Goal: Task Accomplishment & Management: Manage account settings

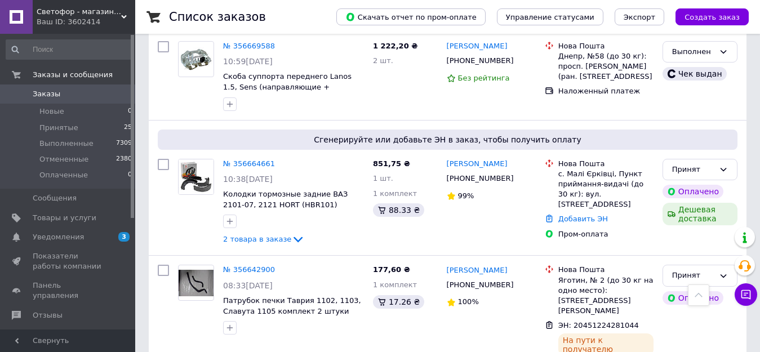
scroll to position [1183, 0]
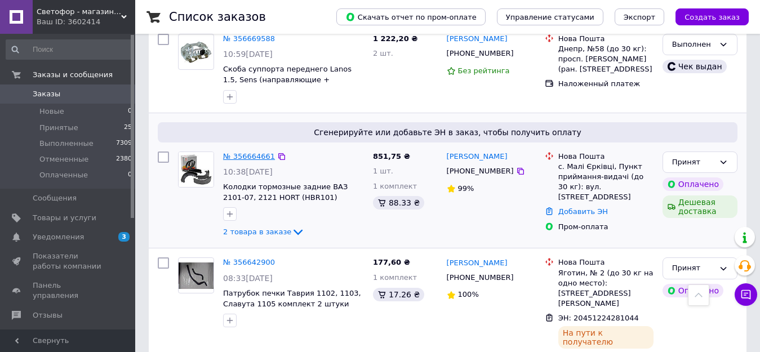
click at [246, 152] on link "№ 356664661" at bounding box center [249, 156] width 52 height 8
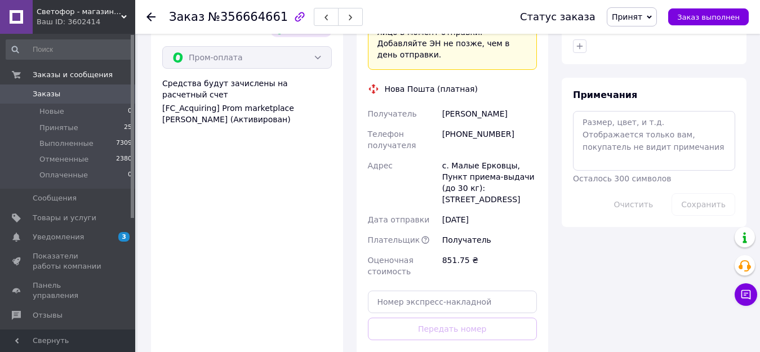
scroll to position [620, 0]
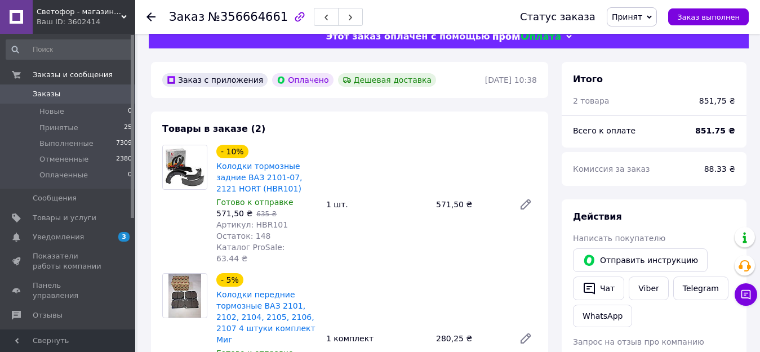
scroll to position [0, 0]
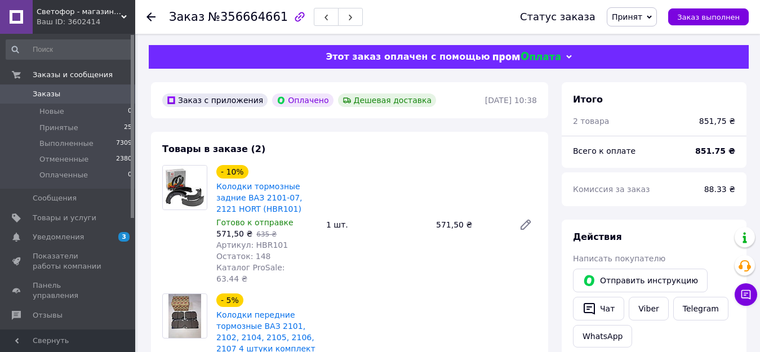
click at [148, 13] on icon at bounding box center [150, 16] width 9 height 9
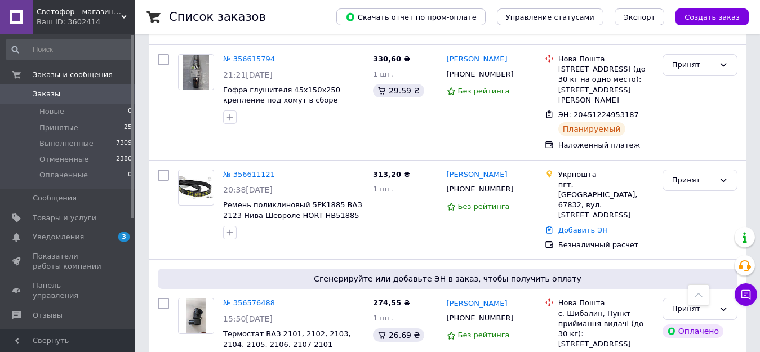
scroll to position [1521, 0]
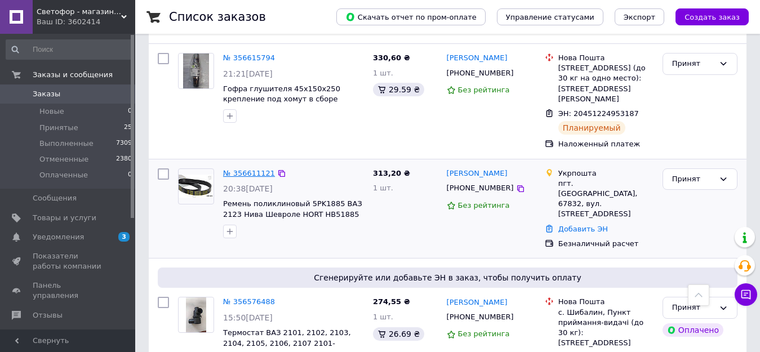
click at [253, 169] on link "№ 356611121" at bounding box center [249, 173] width 52 height 8
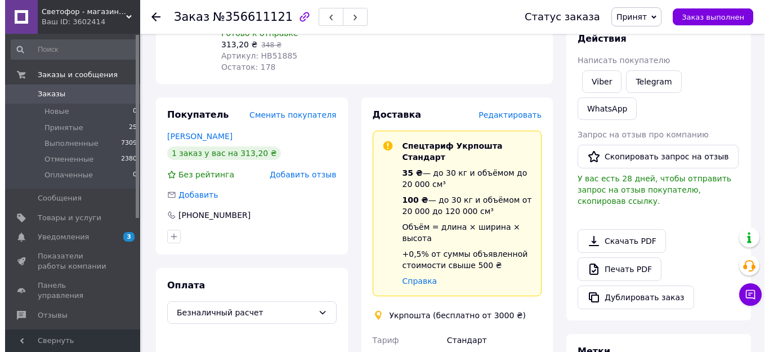
scroll to position [159, 0]
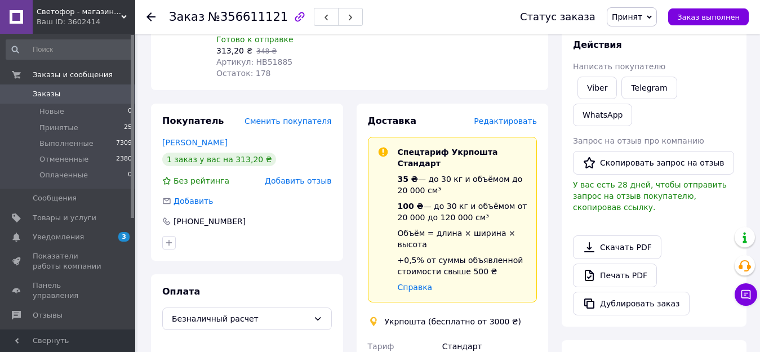
click at [509, 117] on span "Редактировать" at bounding box center [505, 121] width 63 height 9
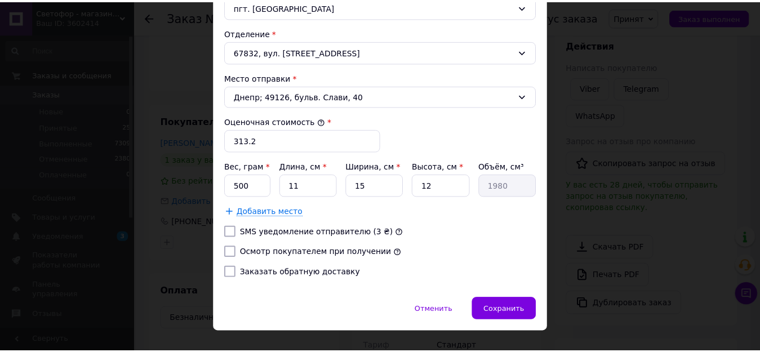
scroll to position [393, 0]
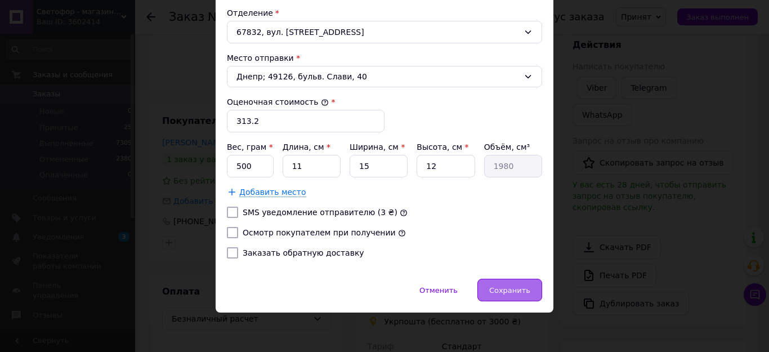
click at [525, 289] on span "Сохранить" at bounding box center [509, 290] width 41 height 8
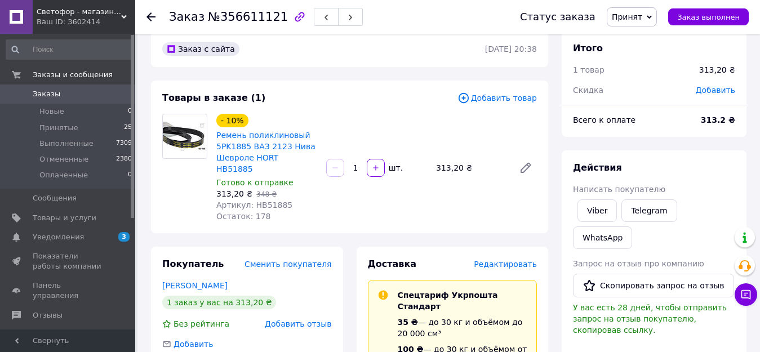
scroll to position [0, 0]
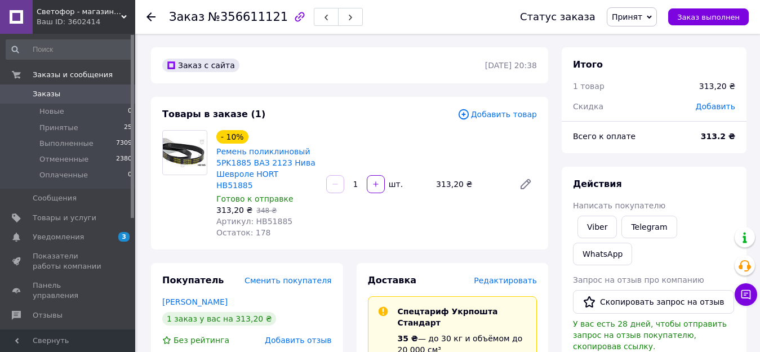
click at [146, 13] on div "Заказ №356611121 Статус заказа Принят Выполнен Отменен Оплаченный Заказ выполнен" at bounding box center [447, 17] width 625 height 34
click at [150, 16] on icon at bounding box center [150, 16] width 9 height 9
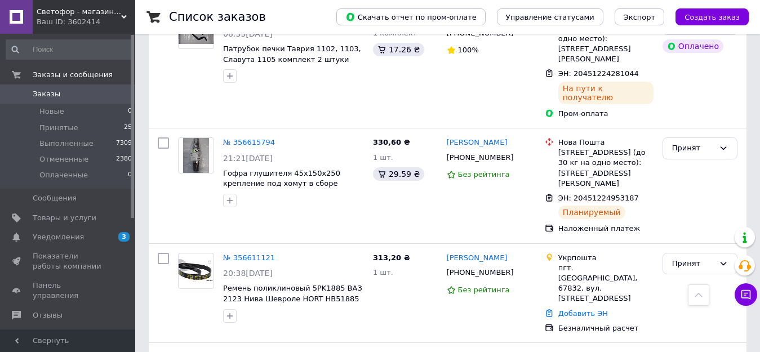
scroll to position [1464, 0]
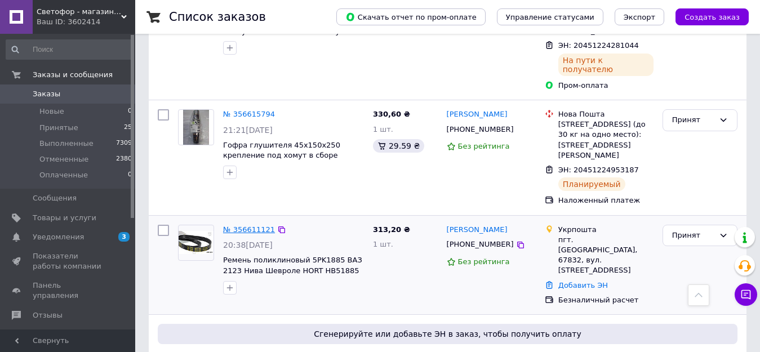
click at [256, 225] on link "№ 356611121" at bounding box center [249, 229] width 52 height 8
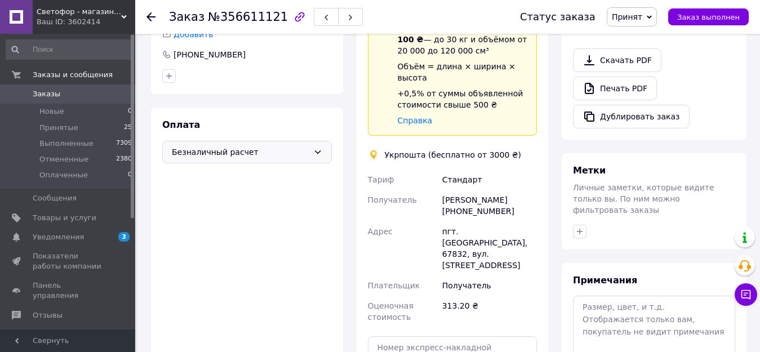
scroll to position [322, 0]
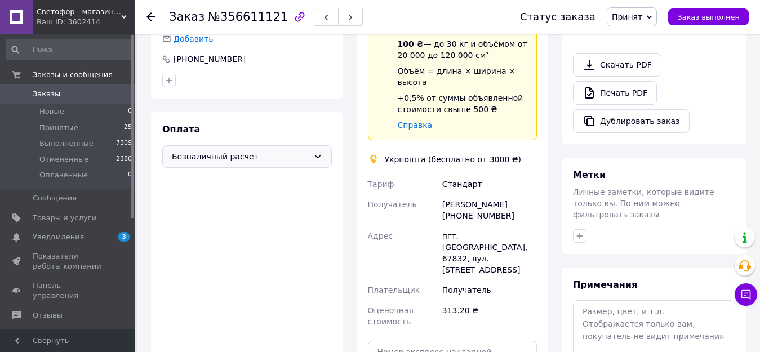
click at [314, 145] on div "Безналичный расчет" at bounding box center [247, 156] width 170 height 23
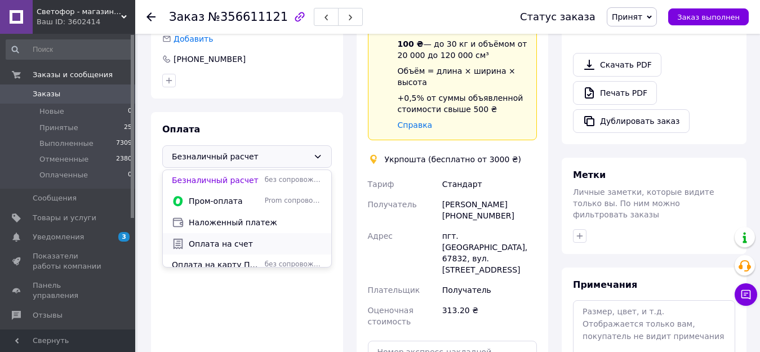
click at [226, 238] on span "Оплата на счет" at bounding box center [255, 243] width 133 height 11
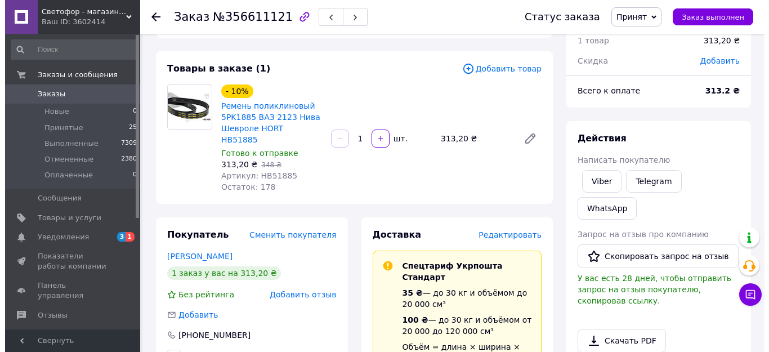
scroll to position [40, 0]
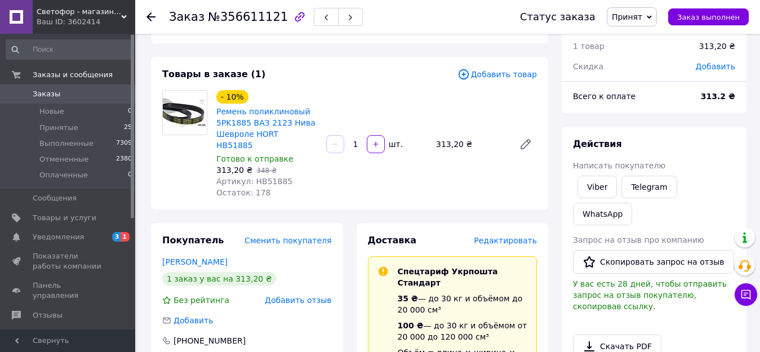
click at [509, 236] on span "Редактировать" at bounding box center [505, 240] width 63 height 9
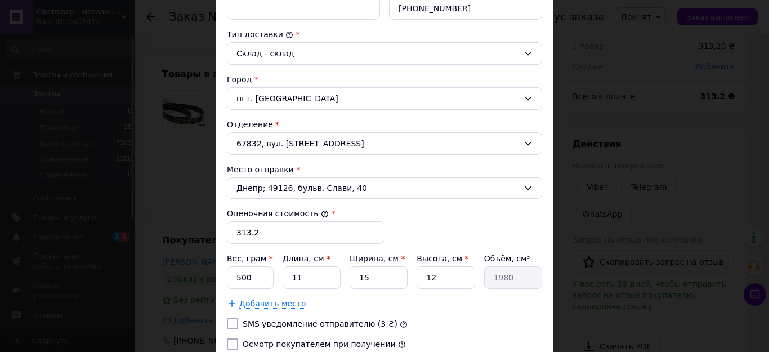
scroll to position [393, 0]
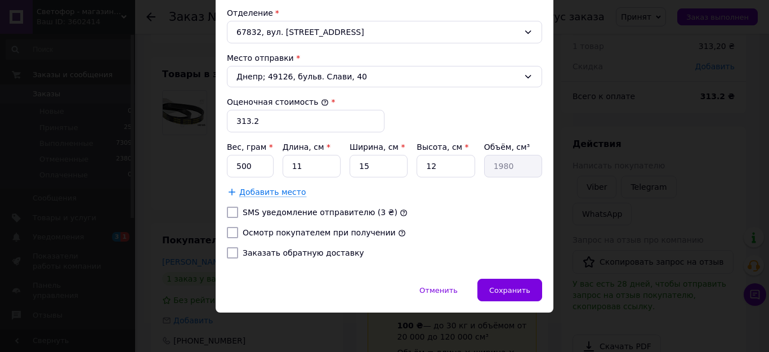
click at [228, 211] on input "SMS уведомление отправителю (3 ₴)" at bounding box center [232, 212] width 11 height 11
checkbox input "true"
click at [229, 232] on input "Осмотр покупателем при получении" at bounding box center [232, 232] width 11 height 11
checkbox input "true"
click at [230, 255] on input "Заказать обратную доставку" at bounding box center [232, 252] width 11 height 11
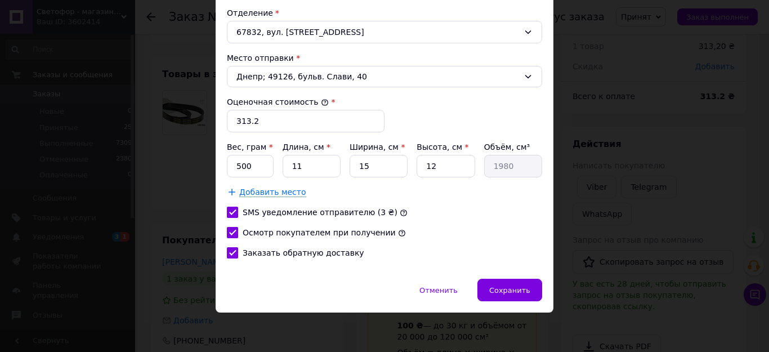
checkbox input "true"
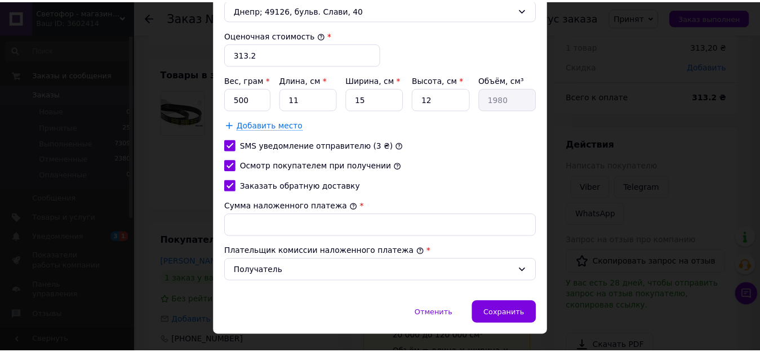
scroll to position [483, 0]
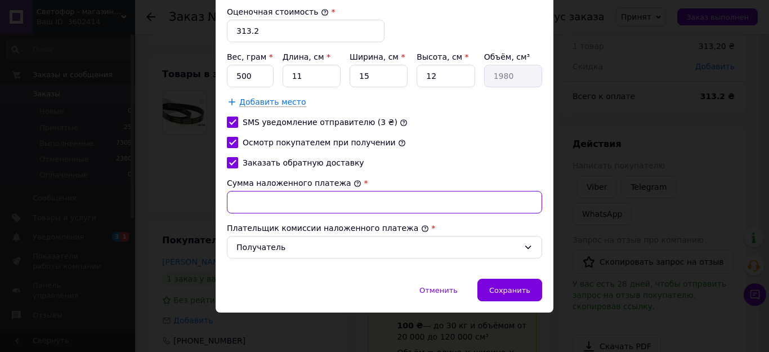
click at [316, 203] on input "Сумма наложенного платежа" at bounding box center [384, 202] width 315 height 23
type input "313.2"
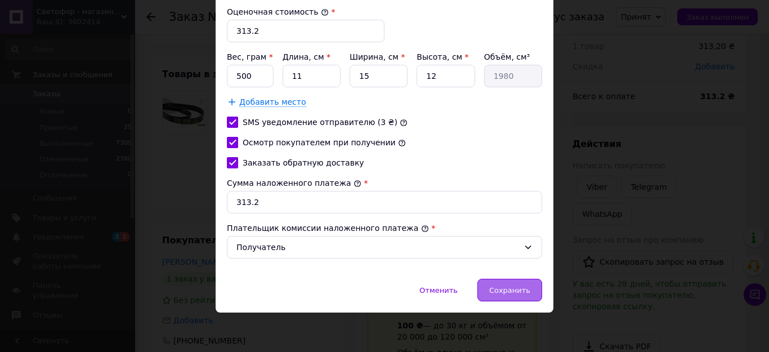
click at [509, 293] on span "Сохранить" at bounding box center [509, 290] width 41 height 8
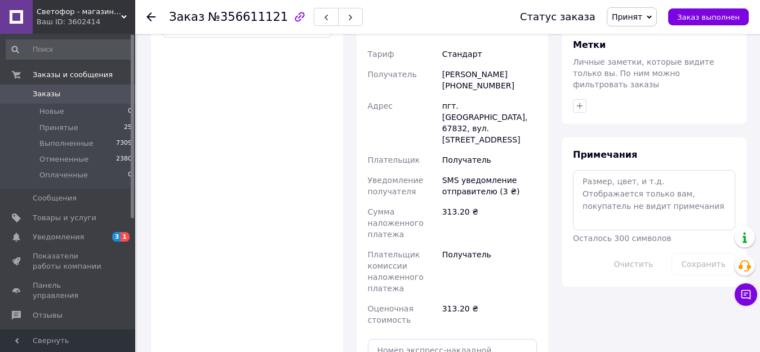
scroll to position [620, 0]
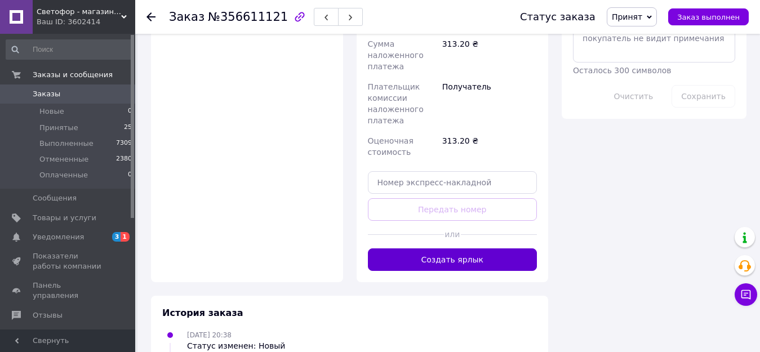
click at [448, 248] on button "Создать ярлык" at bounding box center [453, 259] width 170 height 23
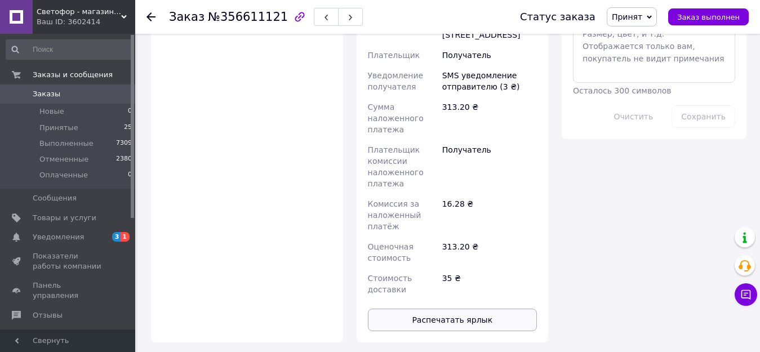
click at [451, 309] on button "Распечатать ярлык" at bounding box center [453, 320] width 170 height 23
click at [146, 14] on icon at bounding box center [150, 16] width 9 height 9
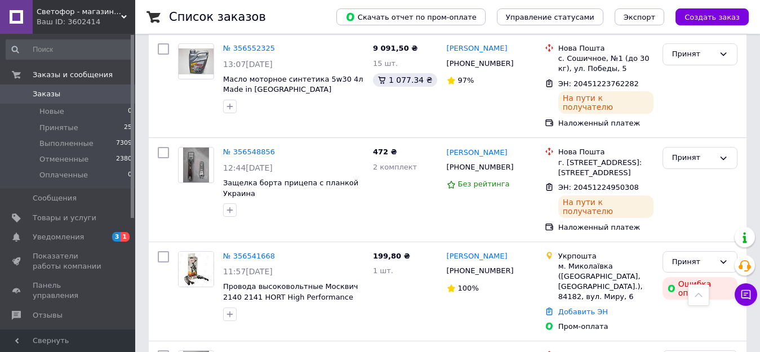
scroll to position [1903, 0]
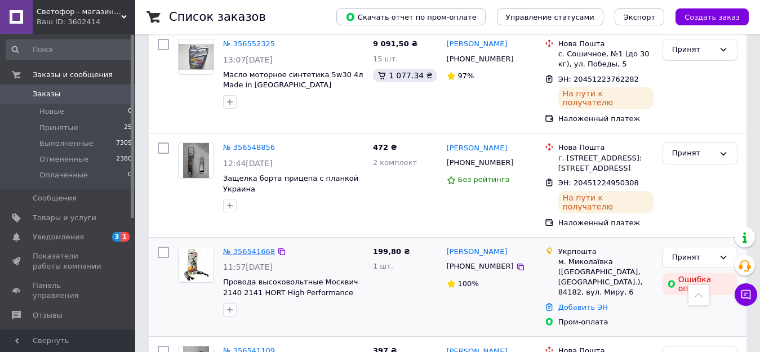
click at [260, 247] on link "№ 356541668" at bounding box center [249, 251] width 52 height 8
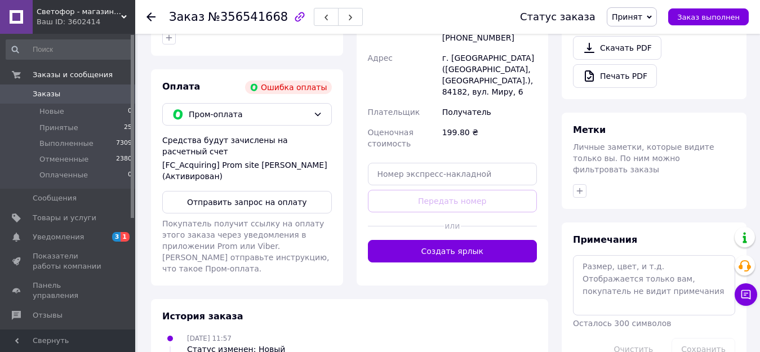
scroll to position [367, 0]
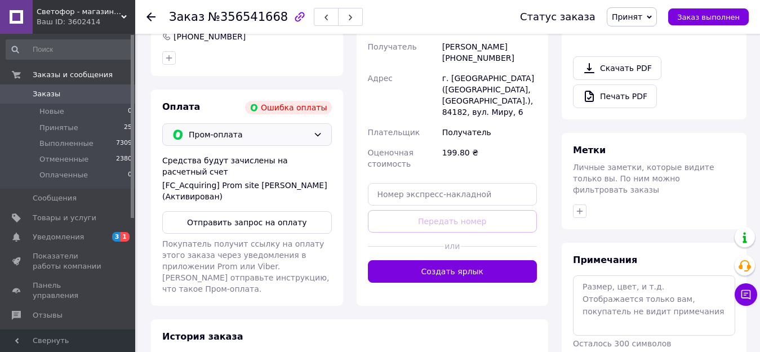
click at [314, 130] on icon at bounding box center [317, 134] width 9 height 9
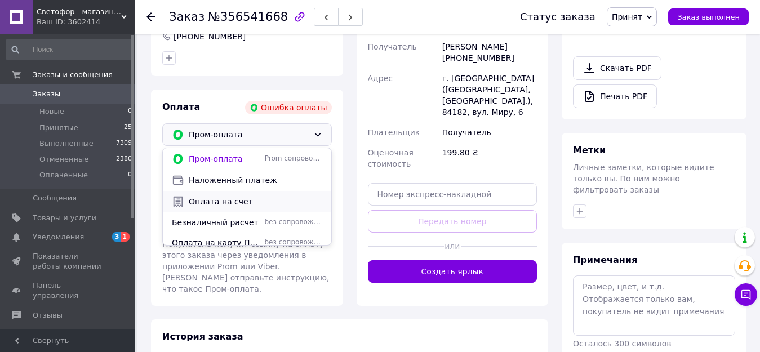
click at [244, 196] on span "Оплата на счет" at bounding box center [255, 201] width 133 height 11
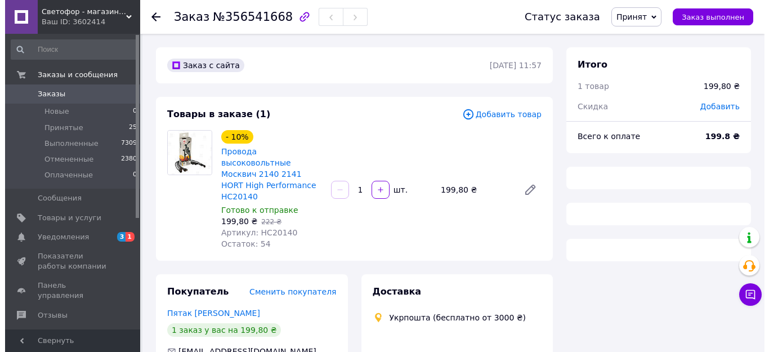
scroll to position [167, 0]
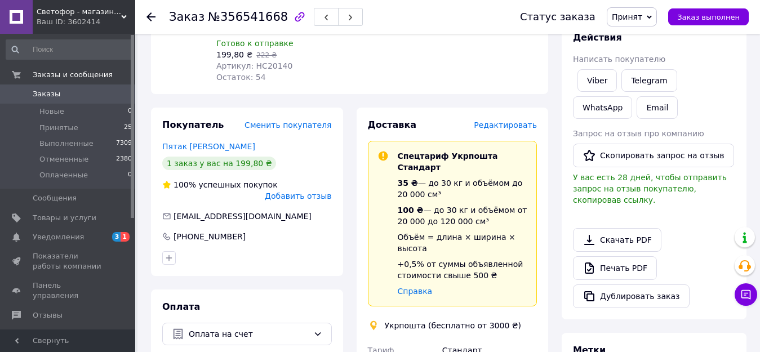
click at [505, 121] on span "Редактировать" at bounding box center [505, 125] width 63 height 9
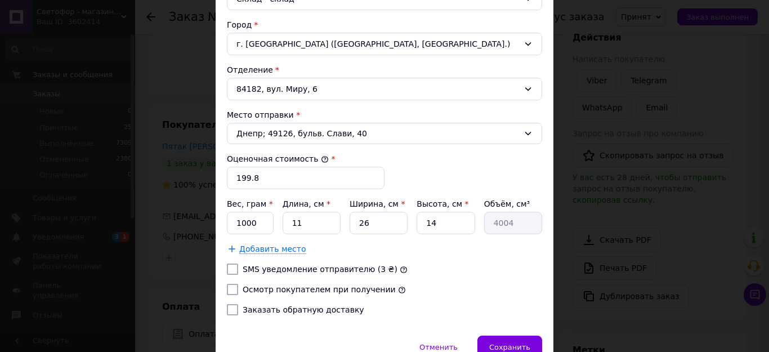
scroll to position [393, 0]
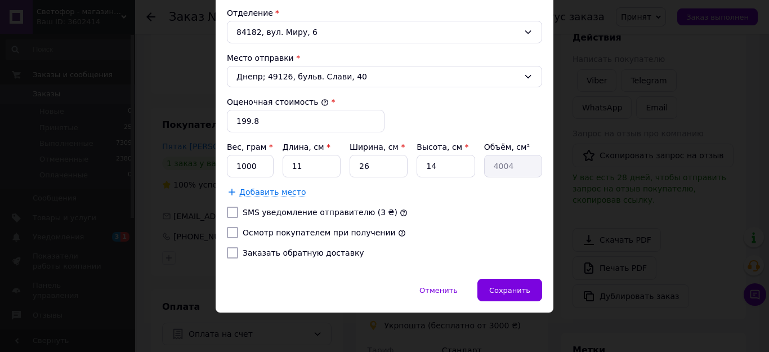
click at [230, 208] on input "SMS уведомление отправителю (3 ₴)" at bounding box center [232, 212] width 11 height 11
checkbox input "true"
click at [231, 230] on input "Осмотр покупателем при получении" at bounding box center [232, 232] width 11 height 11
checkbox input "true"
click at [230, 253] on input "Заказать обратную доставку" at bounding box center [232, 252] width 11 height 11
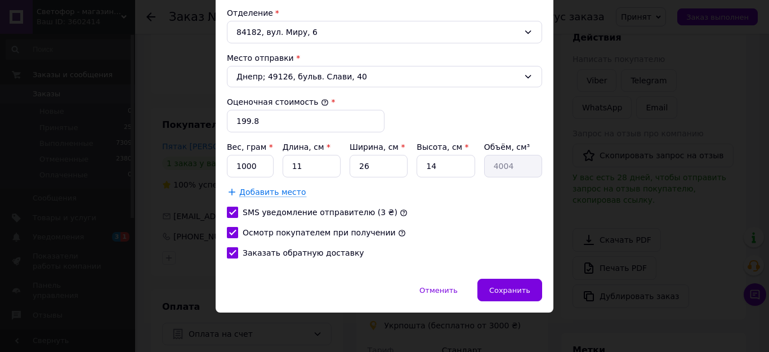
checkbox input "true"
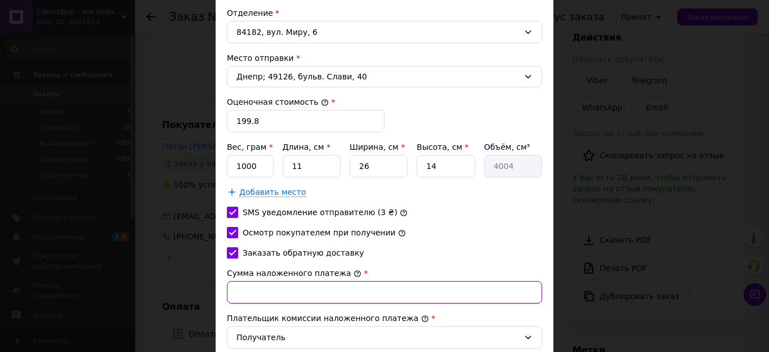
click at [293, 289] on input "Сумма наложенного платежа" at bounding box center [384, 292] width 315 height 23
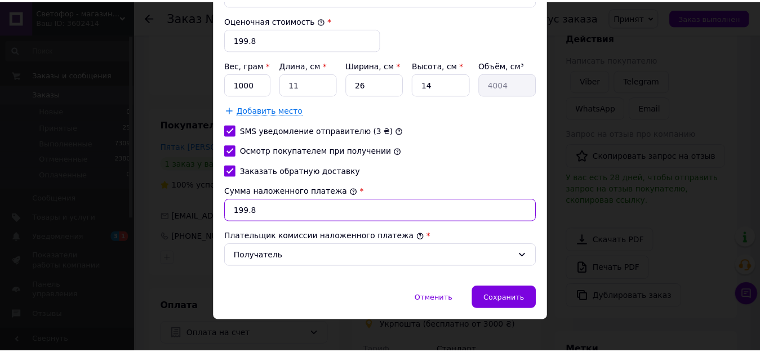
scroll to position [483, 0]
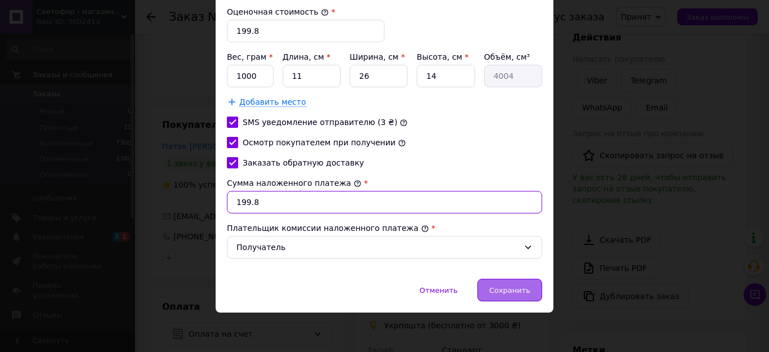
type input "199.8"
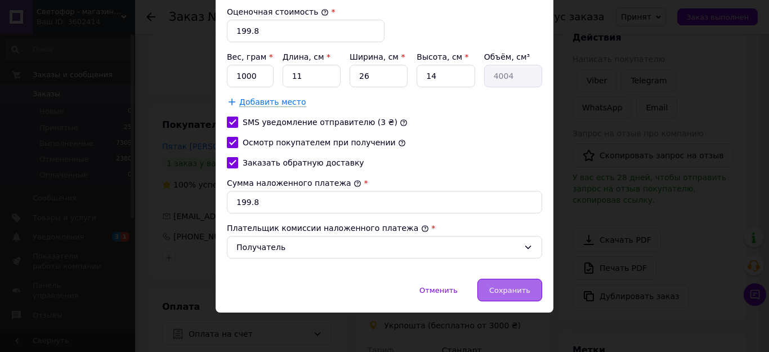
click at [509, 286] on span "Сохранить" at bounding box center [509, 290] width 41 height 8
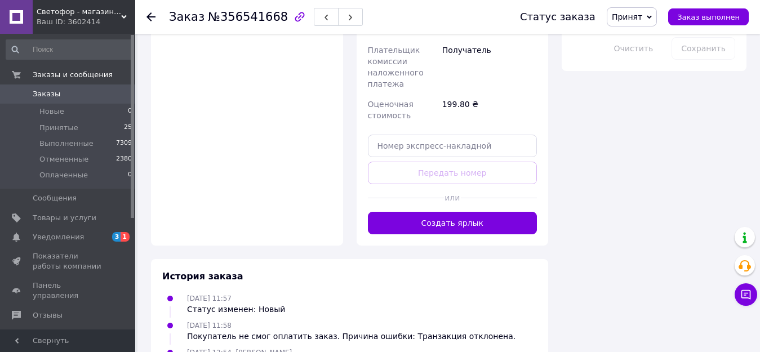
scroll to position [674, 0]
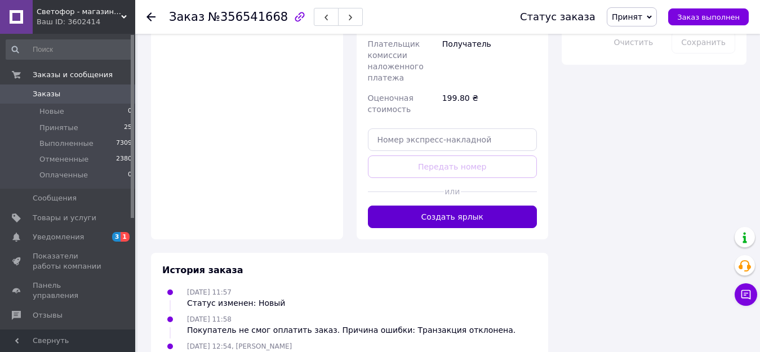
click at [466, 206] on button "Создать ярлык" at bounding box center [453, 217] width 170 height 23
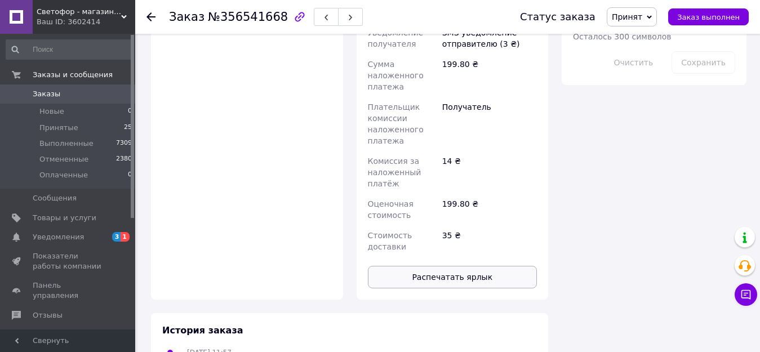
click at [462, 266] on button "Распечатать ярлык" at bounding box center [453, 277] width 170 height 23
click at [151, 19] on icon at bounding box center [150, 16] width 9 height 9
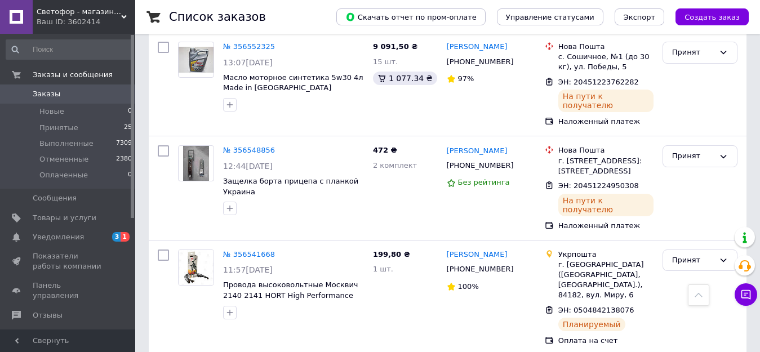
scroll to position [1919, 0]
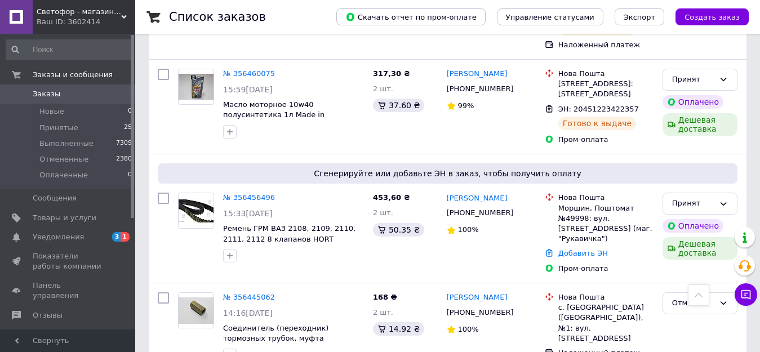
scroll to position [451, 0]
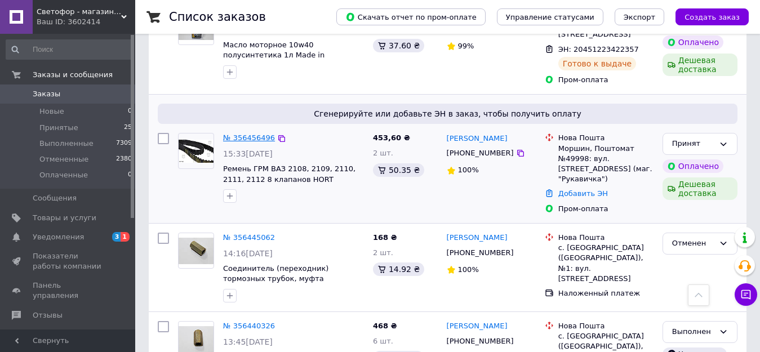
click at [253, 133] on link "№ 356456496" at bounding box center [249, 137] width 52 height 8
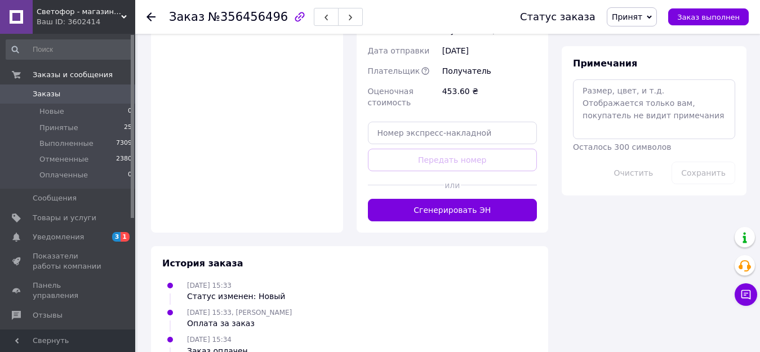
scroll to position [654, 0]
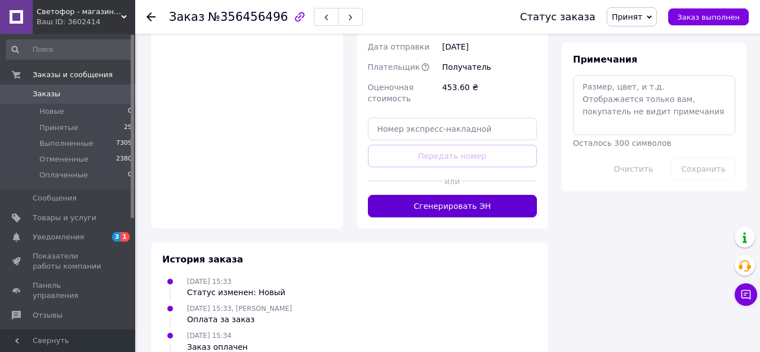
click at [453, 195] on button "Сгенерировать ЭН" at bounding box center [453, 206] width 170 height 23
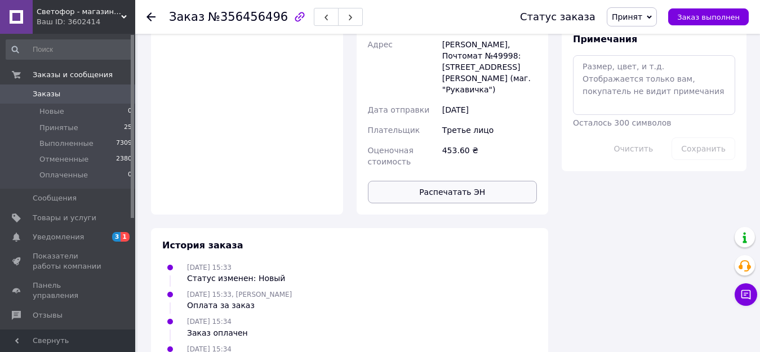
click at [453, 181] on button "Распечатать ЭН" at bounding box center [453, 192] width 170 height 23
click at [149, 11] on div at bounding box center [150, 16] width 9 height 11
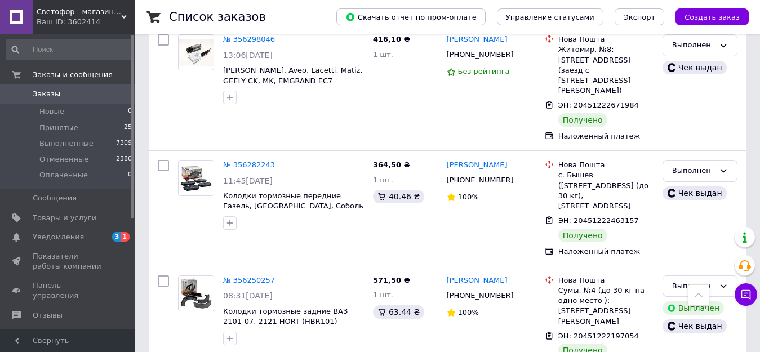
scroll to position [1887, 0]
